Goal: Navigation & Orientation: Understand site structure

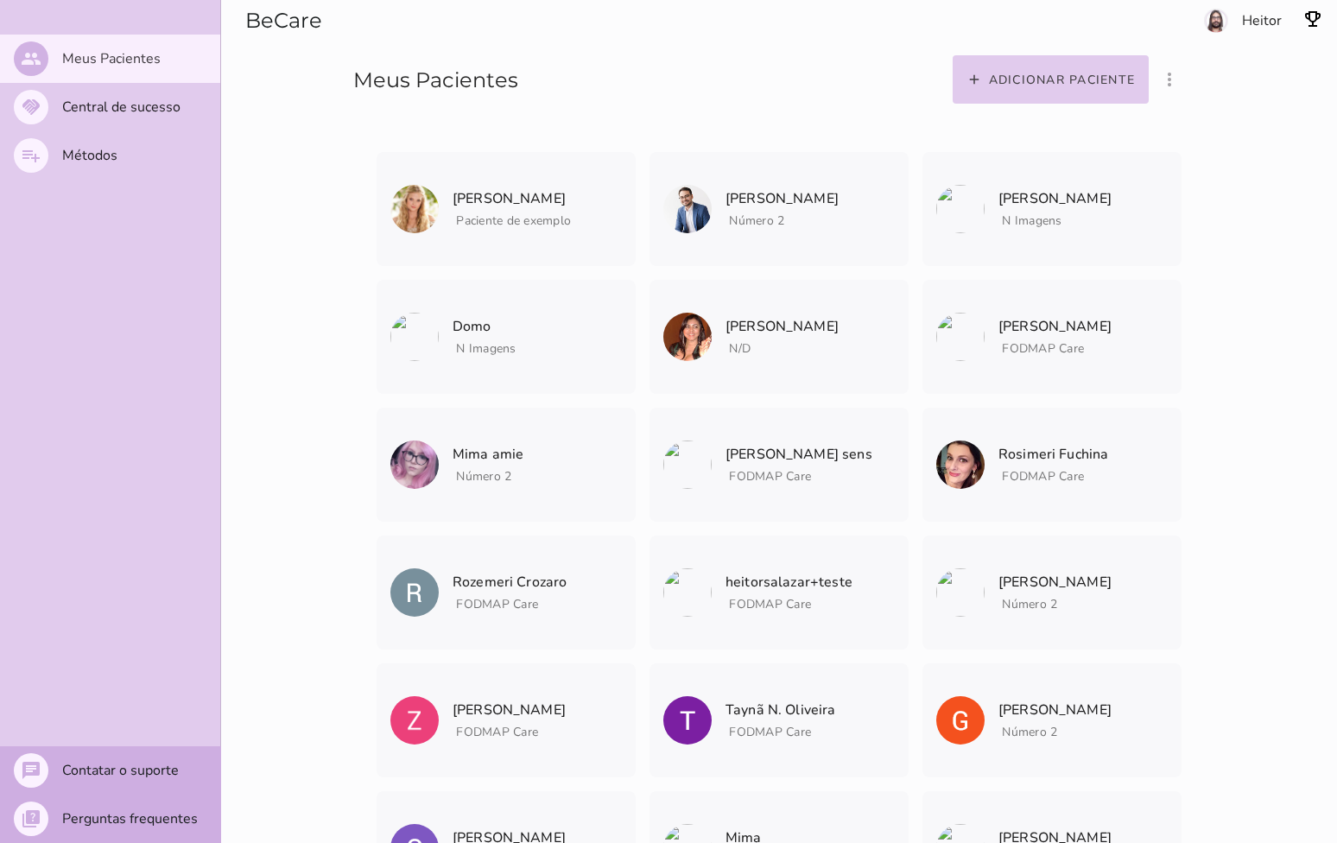
click at [539, 24] on section "BeCare Meus Pacientes" at bounding box center [481, 55] width 521 height 111
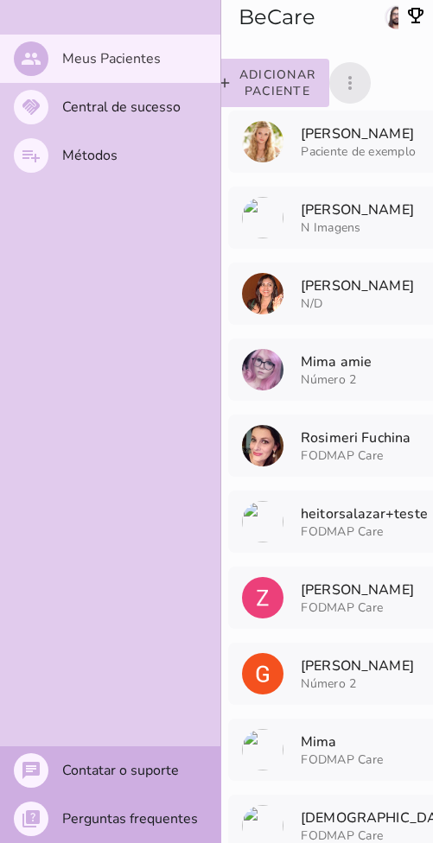
click at [346, 103] on button "more_vert" at bounding box center [349, 82] width 41 height 41
